Goal: Check status: Check status

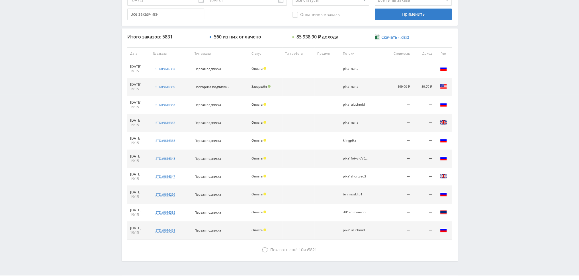
scroll to position [197, 0]
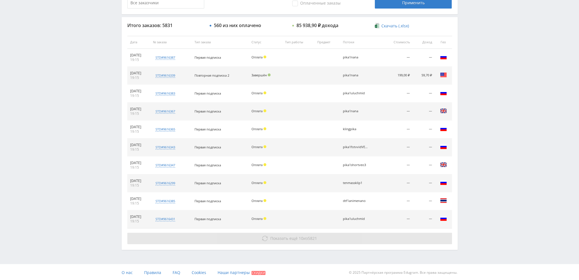
click at [289, 236] on span "Показать ещё" at bounding box center [283, 238] width 27 height 5
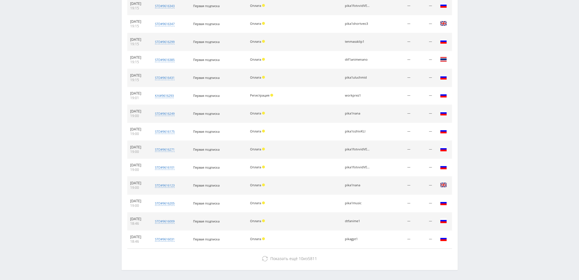
scroll to position [358, 0]
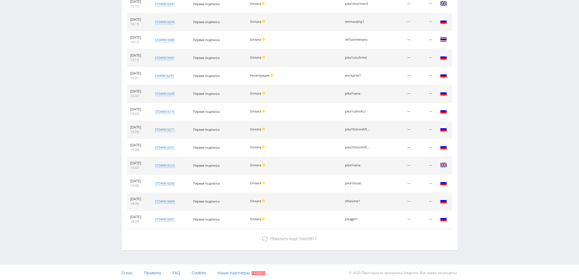
click at [292, 231] on div "Итого заказов: 5831 560 из них оплачено 85 938,90 ₽ дохода Скачать (.xlsx) Дата…" at bounding box center [290, 53] width 336 height 394
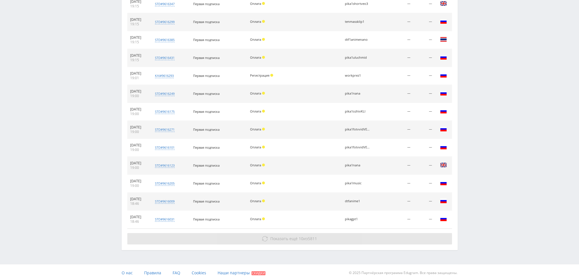
click at [291, 238] on span "Показать ещё" at bounding box center [283, 238] width 27 height 5
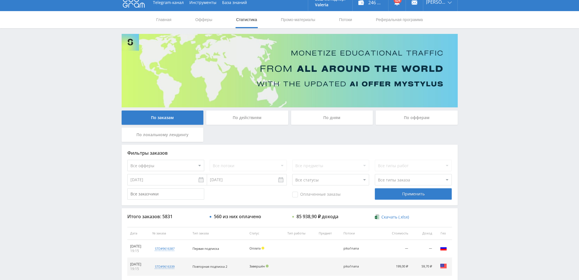
scroll to position [0, 0]
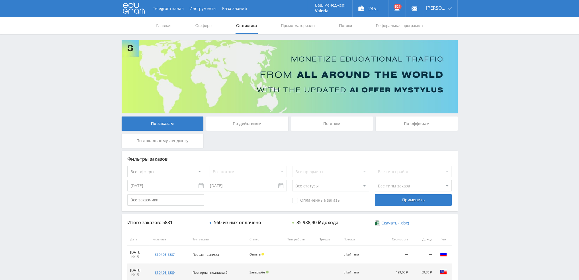
click at [335, 123] on div "По дням" at bounding box center [332, 123] width 82 height 14
click at [0, 0] on input "По дням" at bounding box center [0, 0] width 0 height 0
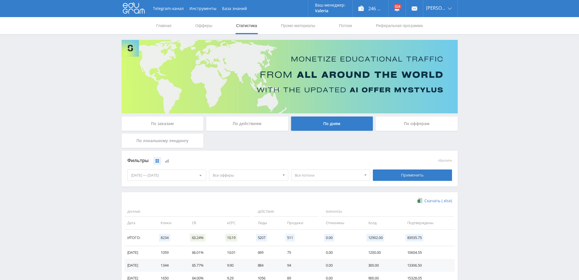
click at [167, 125] on div "По заказам" at bounding box center [163, 123] width 82 height 14
click at [0, 0] on input "По заказам" at bounding box center [0, 0] width 0 height 0
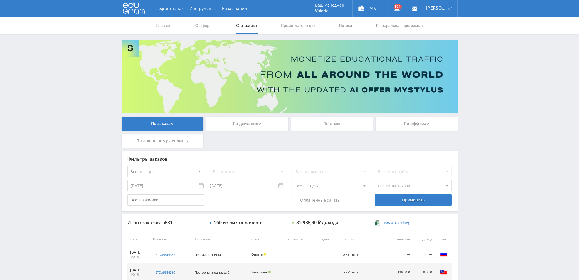
click at [190, 174] on select "Все офферы MyStylus MyStylus - Revshare Кампус AI Studybay Автор24 Studybay Bra…" at bounding box center [165, 171] width 77 height 11
select select "340"
click at [408, 200] on div "Применить" at bounding box center [413, 199] width 77 height 11
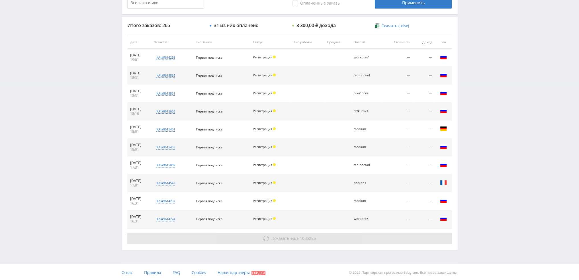
click at [361, 239] on button "Показать ещё 10 из 255" at bounding box center [289, 238] width 325 height 11
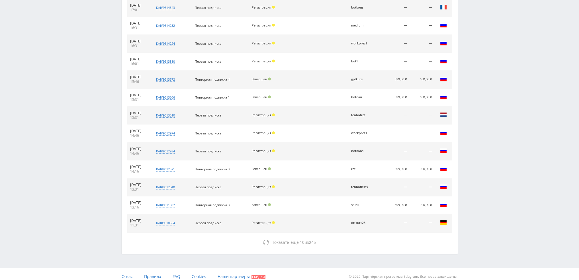
scroll to position [376, 0]
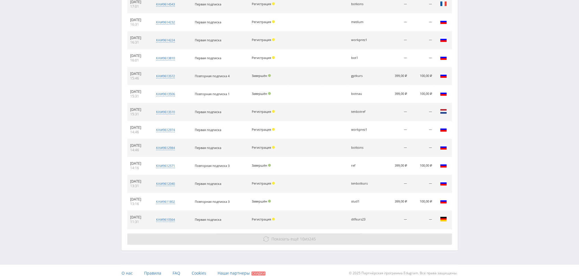
click at [380, 239] on button "Показать ещё 10 из 245" at bounding box center [289, 238] width 325 height 11
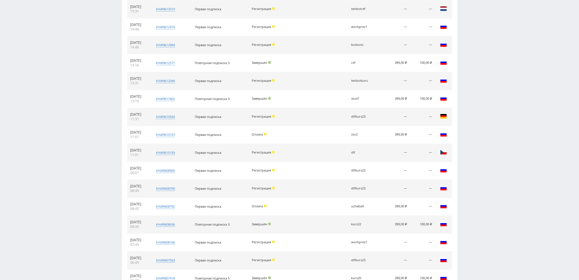
scroll to position [518, 0]
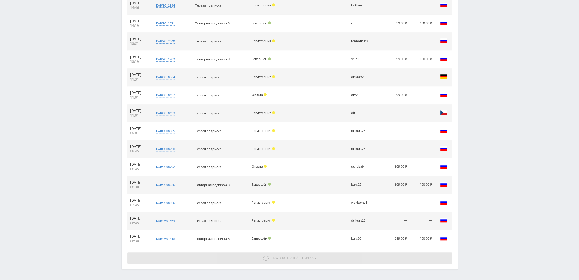
click at [366, 253] on button "Показать ещё 10 из 235" at bounding box center [289, 257] width 325 height 11
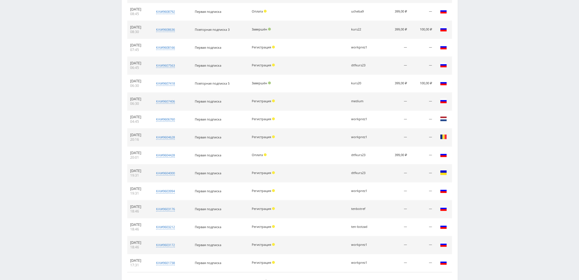
scroll to position [689, 0]
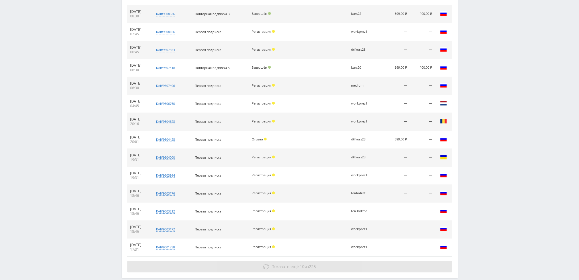
click at [369, 263] on button "Показать ещё 10 из 225" at bounding box center [289, 266] width 325 height 11
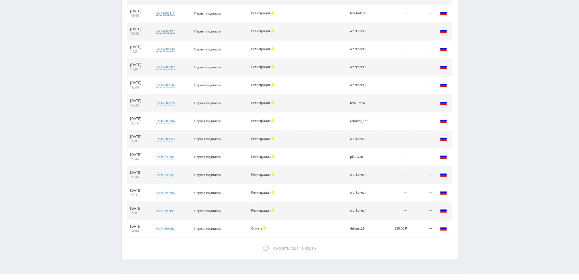
scroll to position [889, 0]
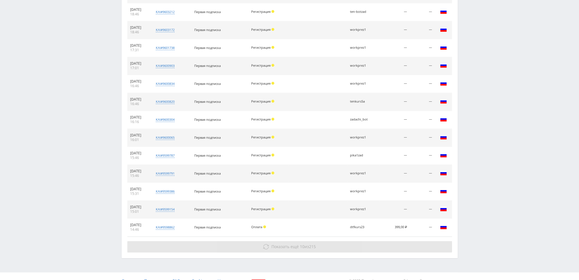
click at [379, 246] on button "Показать ещё 10 из 215" at bounding box center [289, 246] width 325 height 11
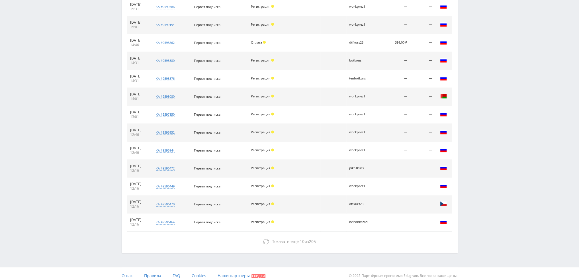
scroll to position [1074, 0]
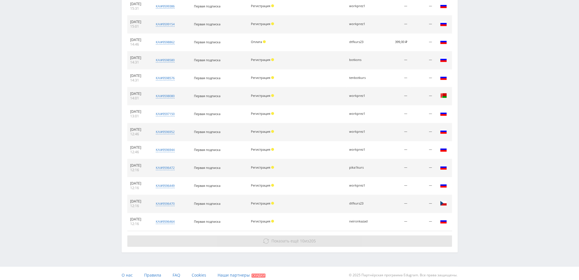
click at [398, 235] on button "Показать ещё 10 из 205" at bounding box center [289, 240] width 325 height 11
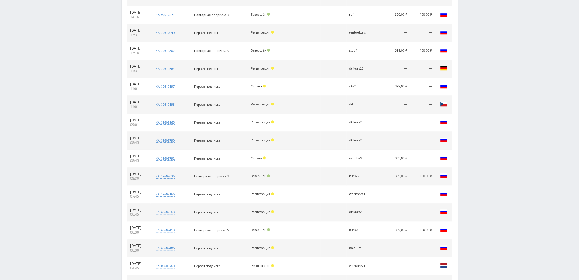
scroll to position [618, 0]
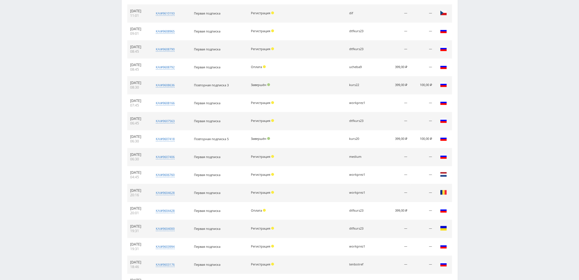
click at [0, 216] on div "Telegram-канал Инструменты База знаний Ваш менеджер: [PERSON_NAME] [PERSON_NAME…" at bounding box center [289, 150] width 579 height 1537
click at [0, 142] on div "Telegram-канал Инструменты База знаний Ваш менеджер: [PERSON_NAME] [PERSON_NAME…" at bounding box center [289, 150] width 579 height 1537
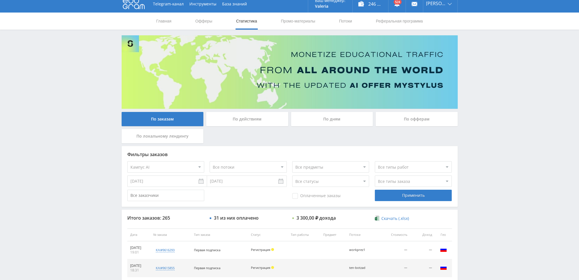
scroll to position [0, 0]
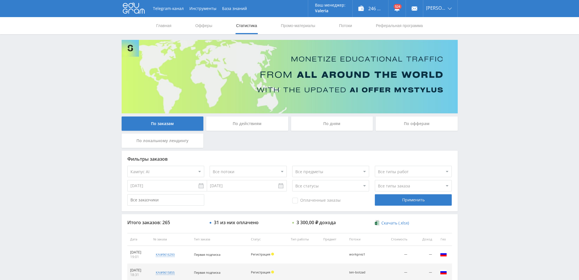
click at [333, 120] on div "По дням" at bounding box center [332, 123] width 82 height 14
click at [0, 0] on input "По дням" at bounding box center [0, 0] width 0 height 0
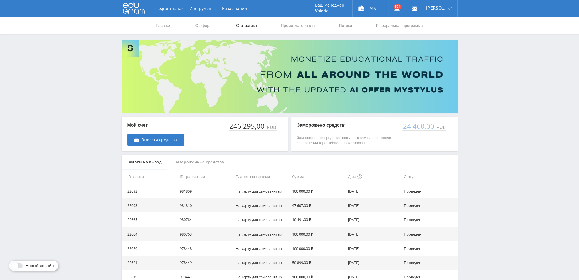
click at [249, 29] on link "Статистика" at bounding box center [247, 25] width 22 height 17
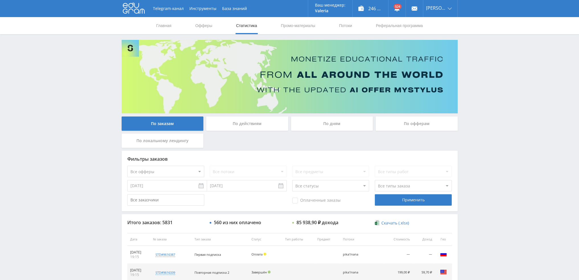
click at [347, 123] on div "По дням" at bounding box center [332, 123] width 82 height 14
click at [0, 0] on input "По дням" at bounding box center [0, 0] width 0 height 0
